Goal: Information Seeking & Learning: Check status

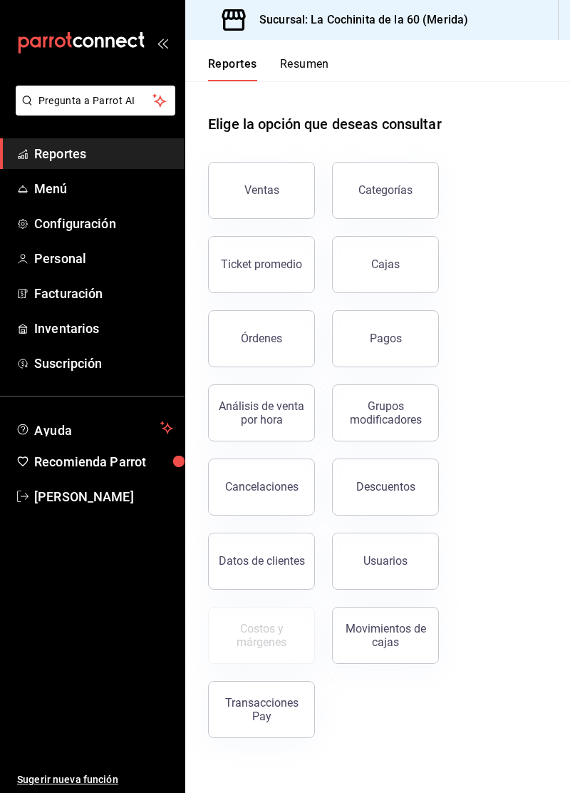
click at [294, 203] on button "Ventas" at bounding box center [261, 190] width 107 height 57
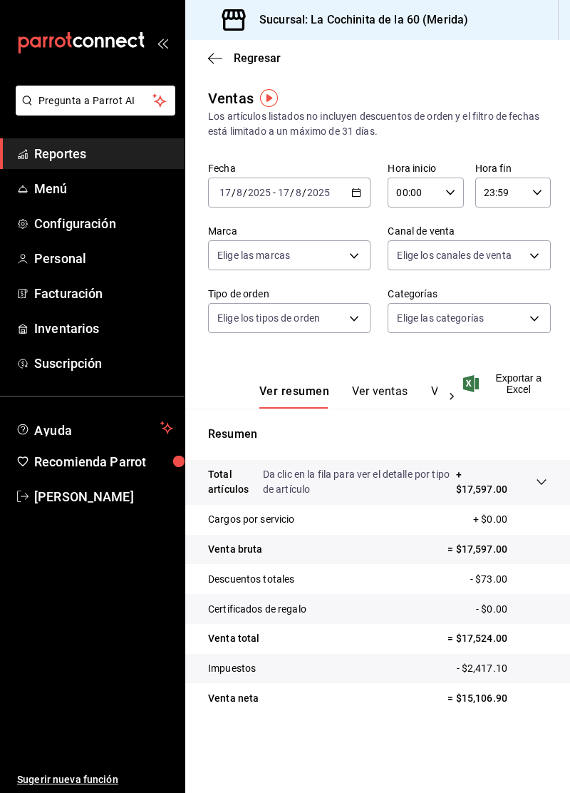
click at [83, 197] on span "Menú" at bounding box center [103, 188] width 139 height 19
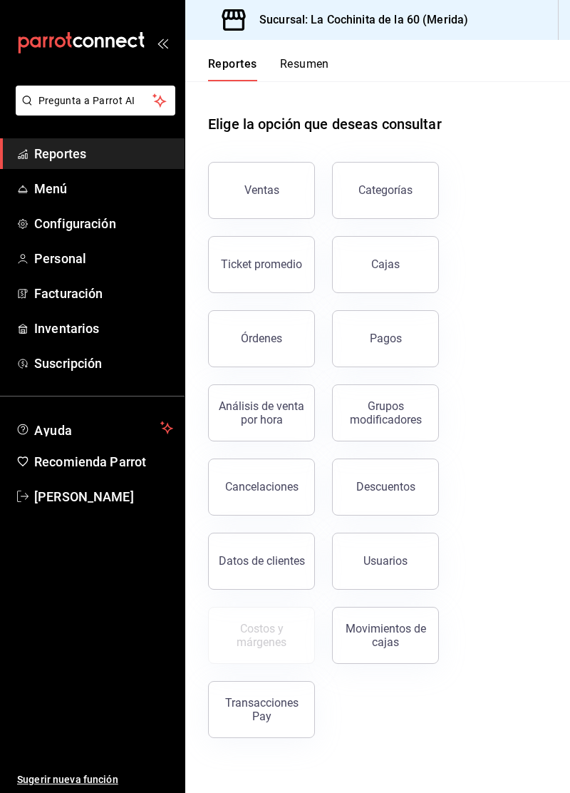
click at [274, 198] on button "Ventas" at bounding box center [261, 190] width 107 height 57
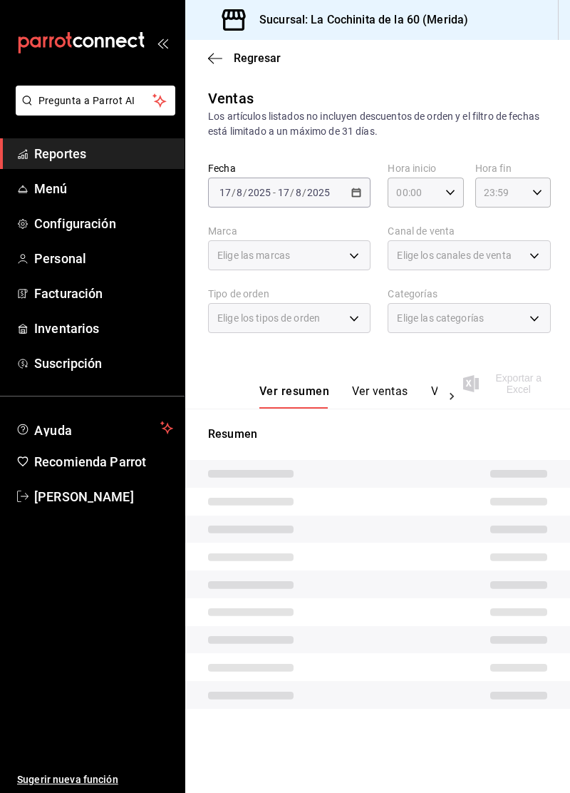
click at [498, 257] on span "Elige los canales de venta" at bounding box center [454, 255] width 114 height 14
click at [530, 267] on div "Elige los canales de venta" at bounding box center [469, 255] width 163 height 30
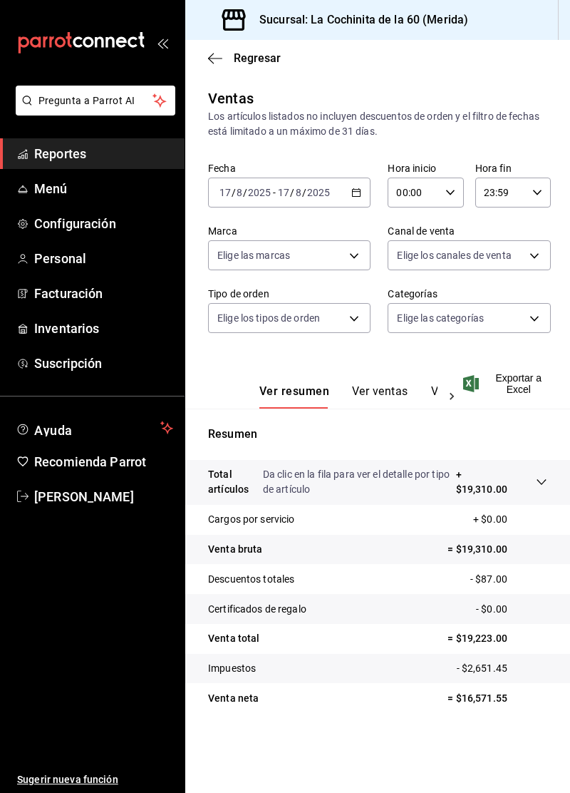
click at [525, 265] on body "Pregunta a Parrot AI Reportes Menú Configuración Personal Facturación Inventari…" at bounding box center [285, 396] width 570 height 793
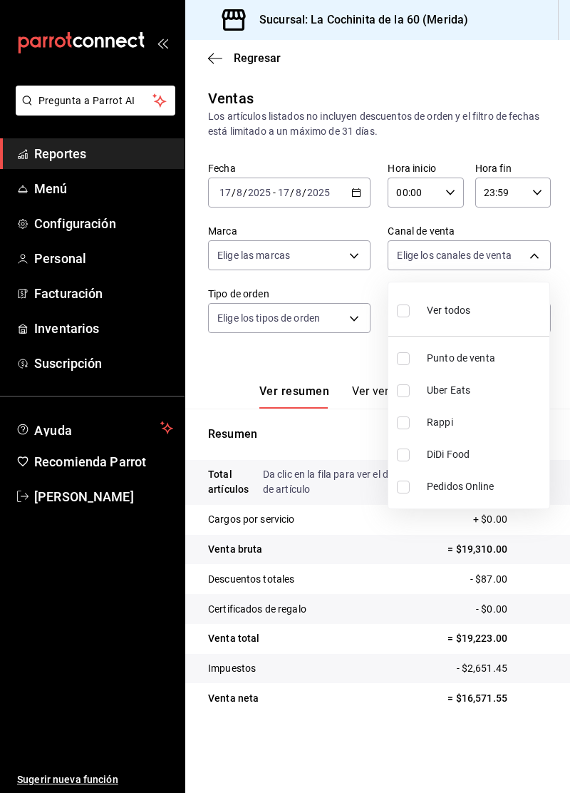
click at [403, 361] on input "checkbox" at bounding box center [403, 358] width 13 height 13
checkbox input "true"
type input "PARROT"
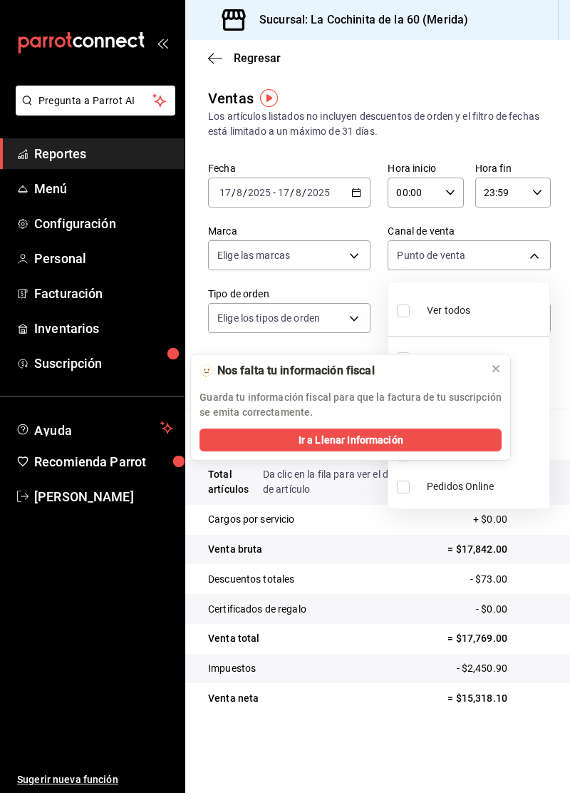
click at [505, 375] on button at bounding box center [496, 368] width 23 height 23
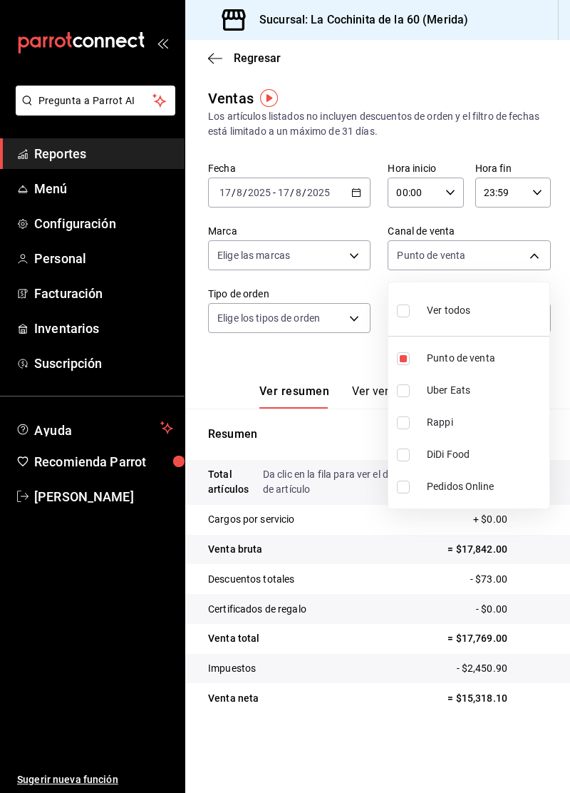
click at [335, 379] on div at bounding box center [285, 396] width 570 height 793
